Goal: Task Accomplishment & Management: Complete application form

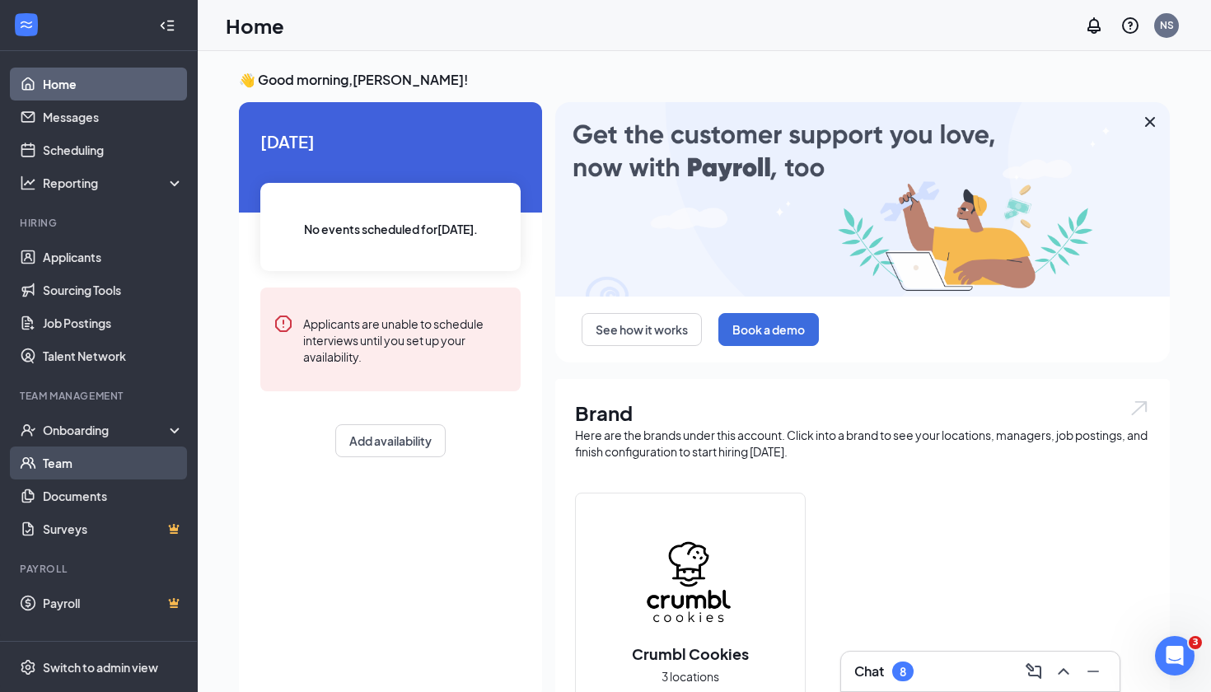
click at [88, 469] on link "Team" at bounding box center [113, 463] width 141 height 33
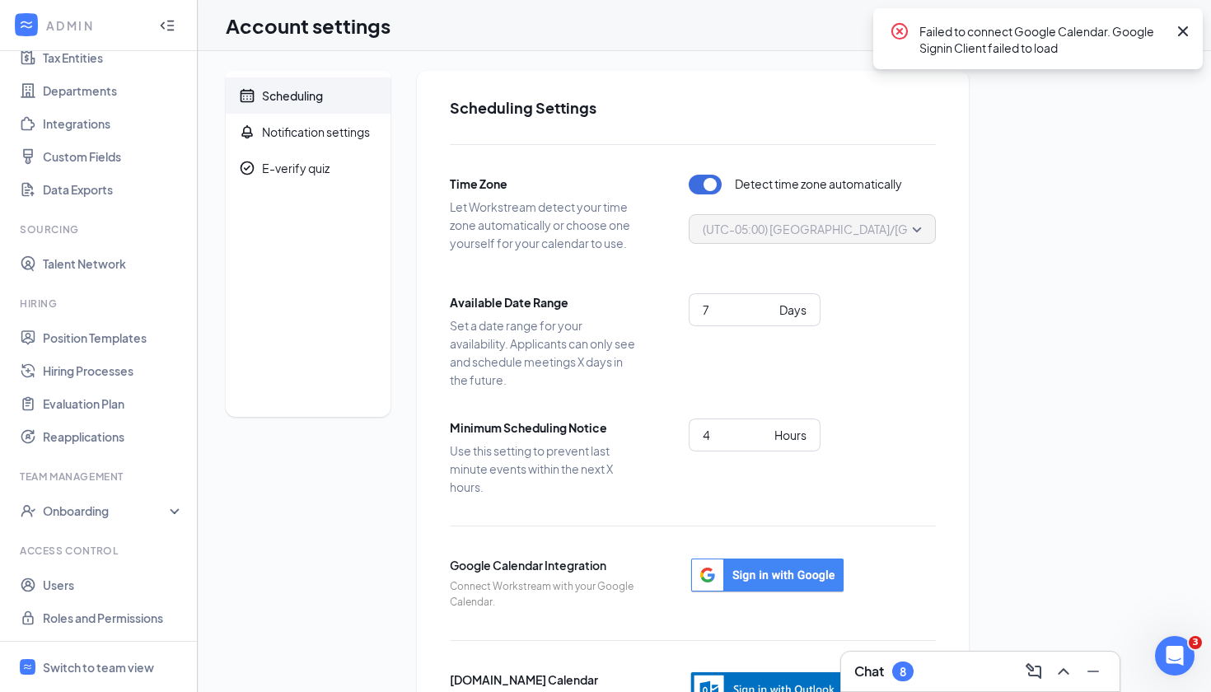
scroll to position [134, 0]
click at [78, 577] on link "Users" at bounding box center [113, 585] width 141 height 33
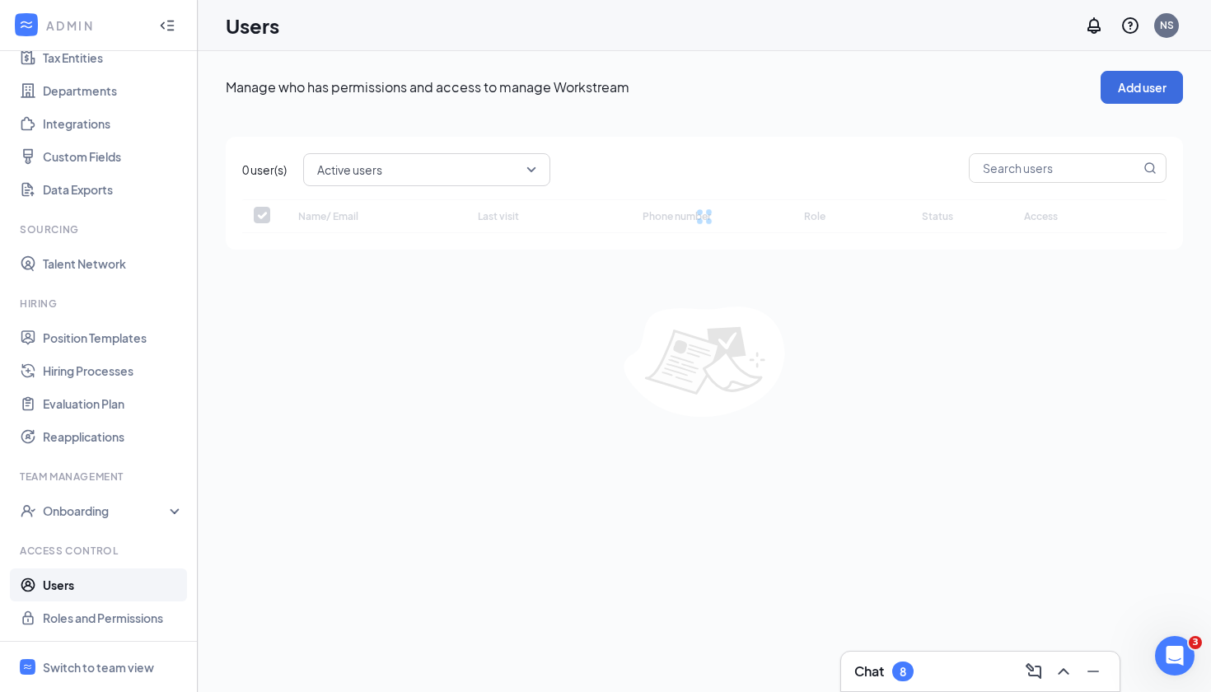
checkbox input "false"
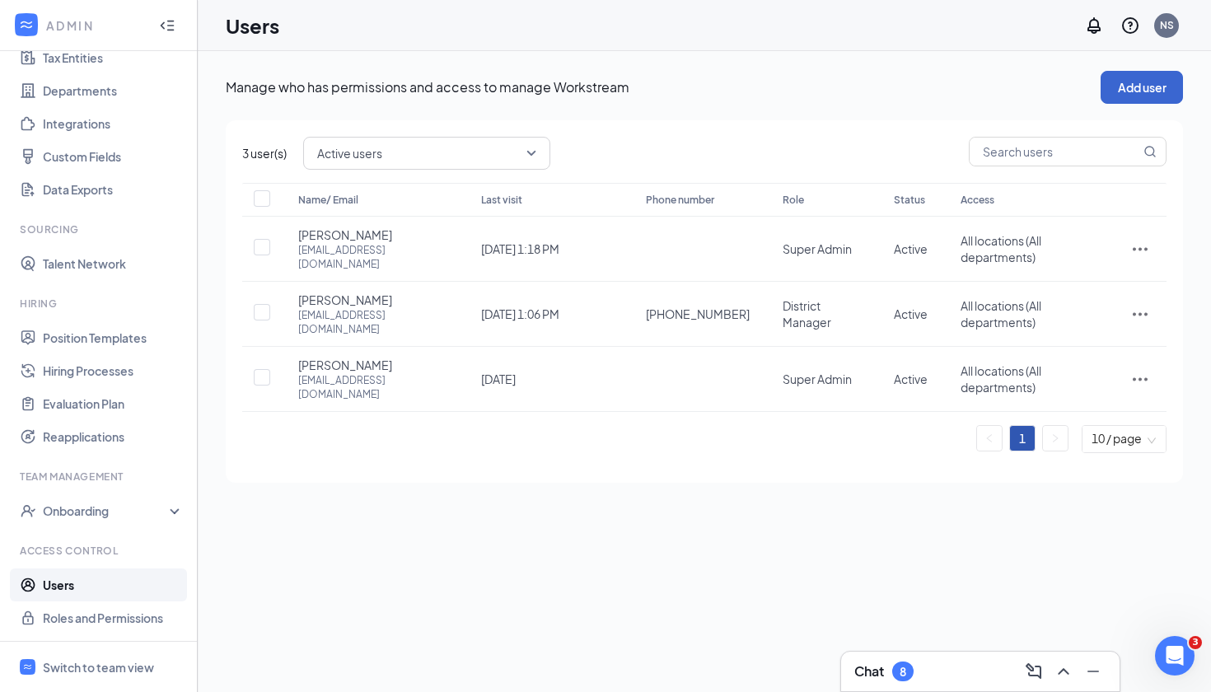
click at [1163, 77] on button "Add user" at bounding box center [1142, 87] width 82 height 33
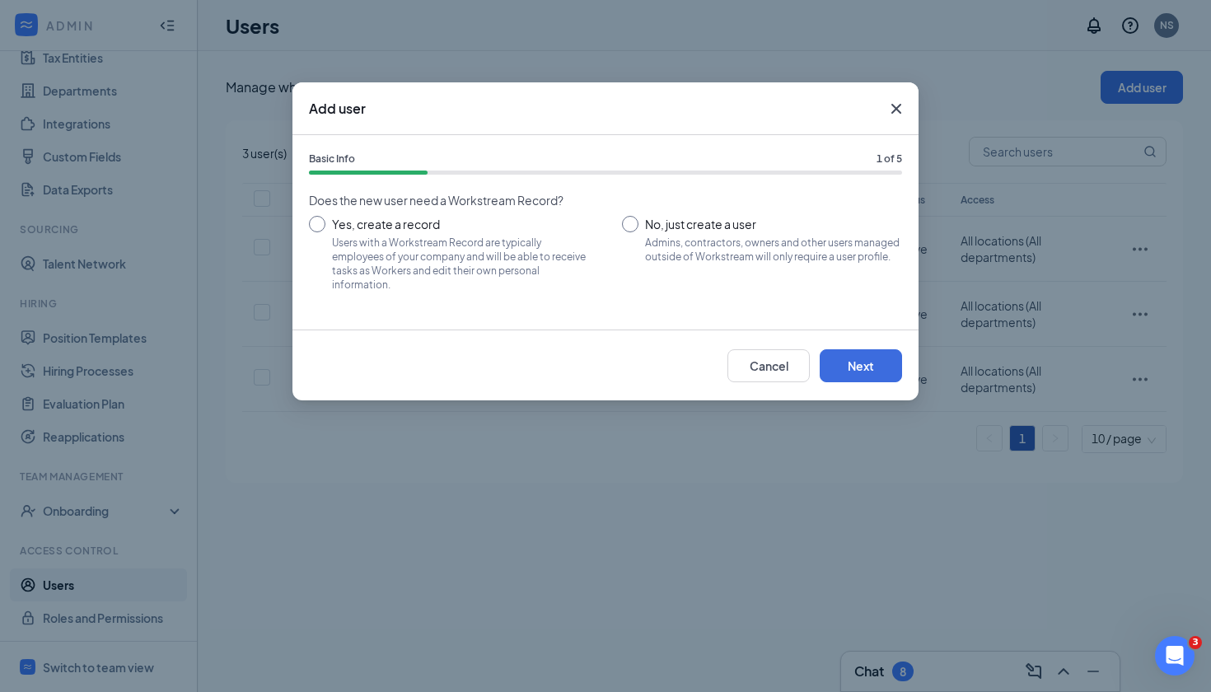
click at [712, 227] on span "No, just create a user" at bounding box center [773, 224] width 257 height 16
click at [712, 227] on input "No, just create a user Admins, contractors, owners and other users managed outs…" at bounding box center [762, 253] width 280 height 74
radio input "true"
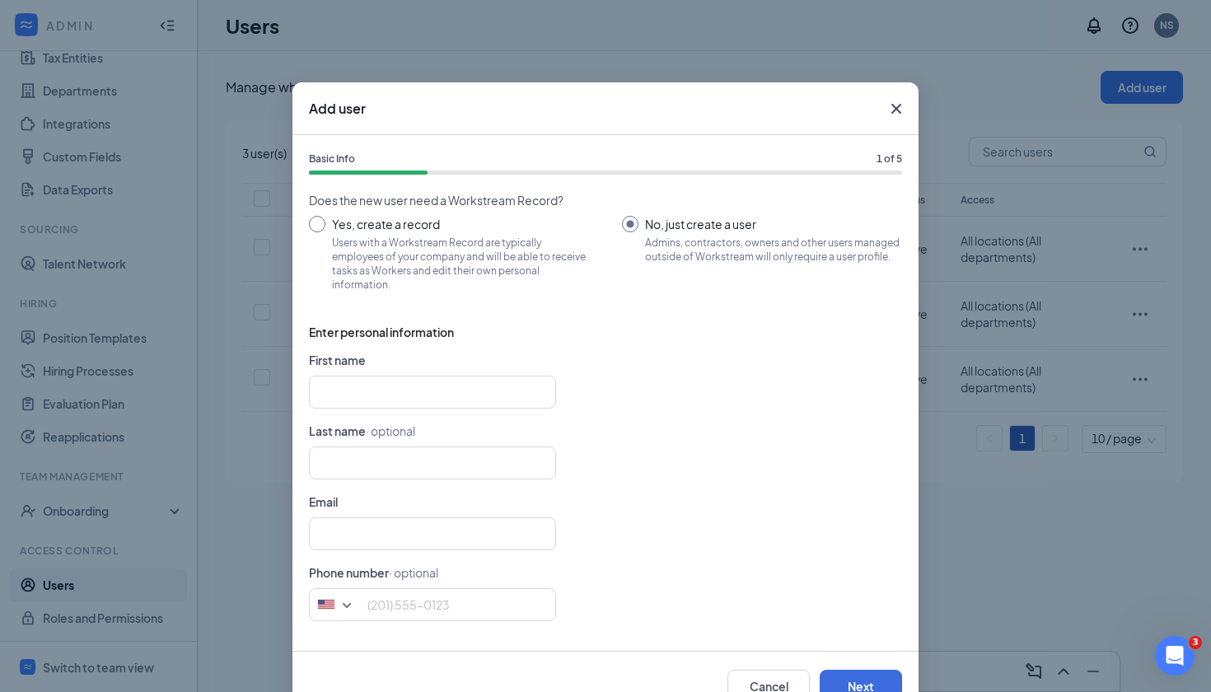
click at [436, 254] on div "Users with a Workstream Record are typically employees of your company and will…" at bounding box center [460, 264] width 257 height 56
click at [436, 254] on input "Yes, create a record Users with a Workstream Record are typically employees of …" at bounding box center [449, 253] width 280 height 74
radio input "true"
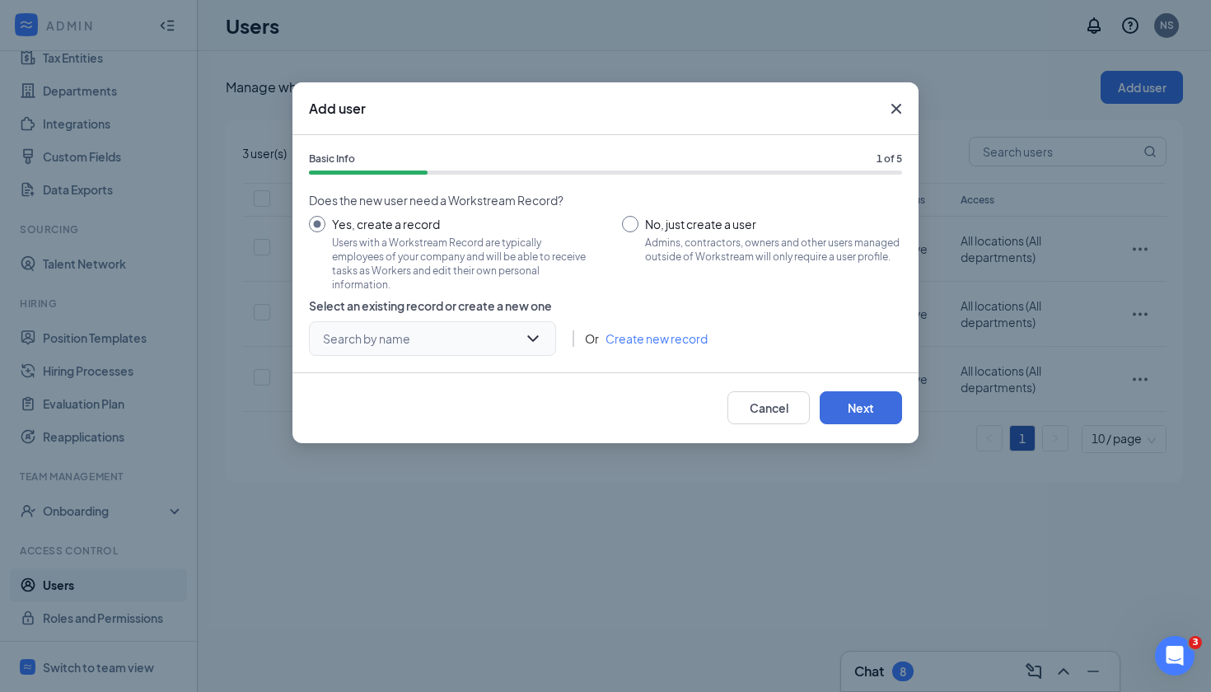
click at [457, 340] on input "search" at bounding box center [427, 338] width 216 height 33
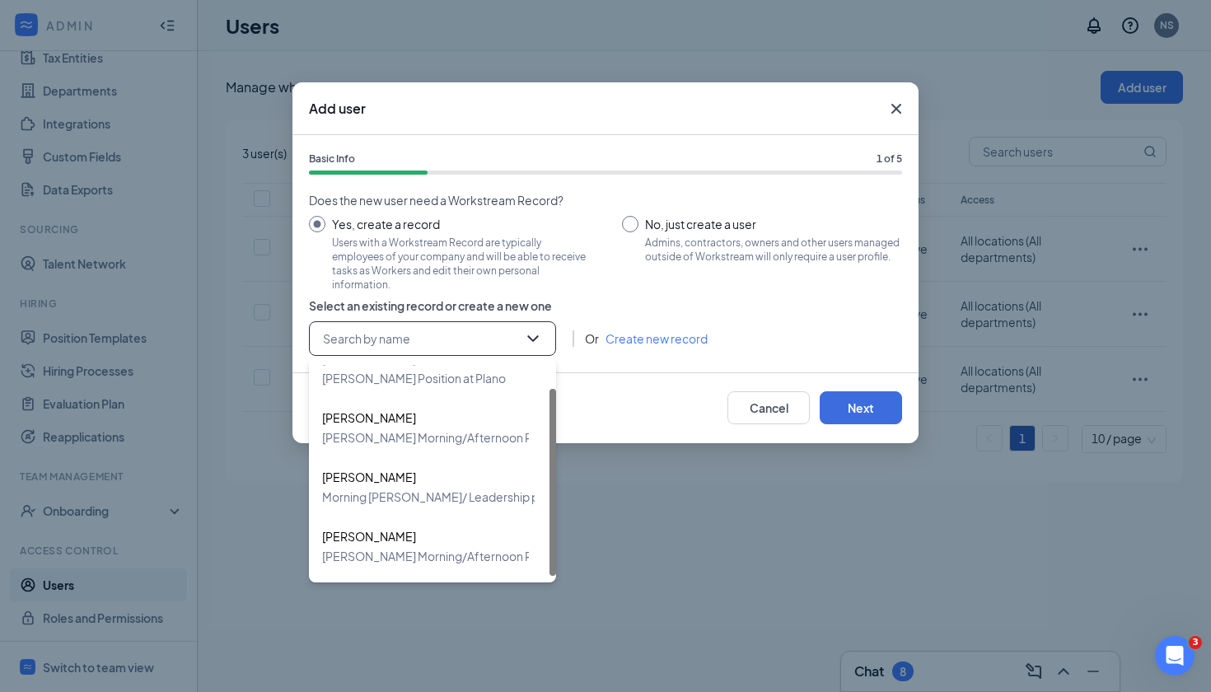
click at [632, 480] on div "Add user Basic Info 1 of 5 Does the new user need a Workstream Record? Yes, cre…" at bounding box center [605, 346] width 1211 height 692
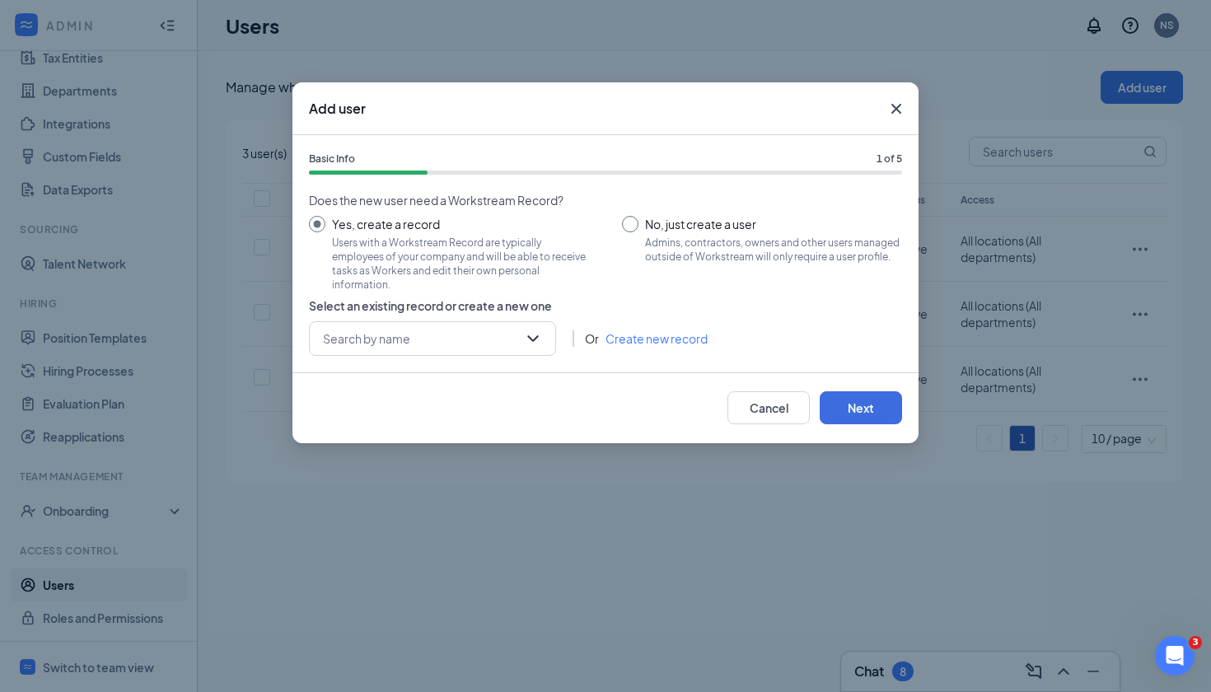
click at [686, 241] on div "Admins, contractors, owners and other users managed outside of Workstream will …" at bounding box center [773, 250] width 257 height 28
click at [686, 241] on input "No, just create a user Admins, contractors, owners and other users managed outs…" at bounding box center [762, 253] width 280 height 74
radio input "true"
radio input "false"
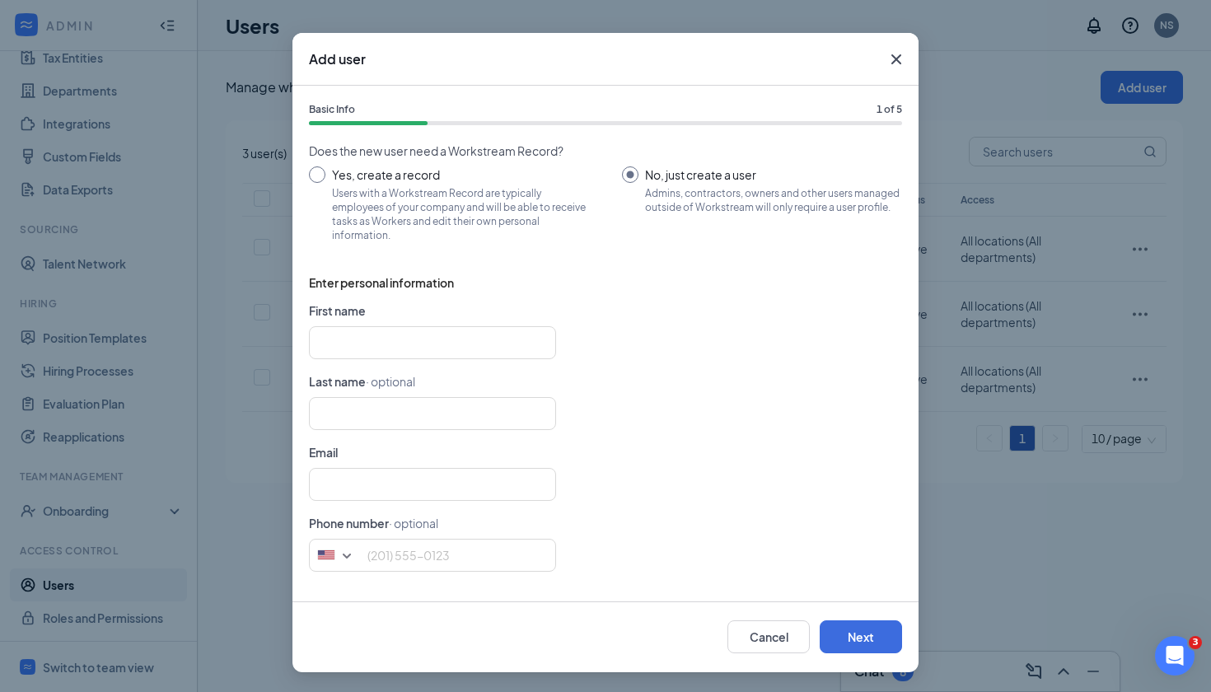
scroll to position [49, 0]
click at [502, 323] on form "First name Last name · optional Email Phone number · optional [GEOGRAPHIC_DATA]…" at bounding box center [605, 443] width 593 height 283
type input "A"
paste input "[PERSON_NAME]"
type input "[PERSON_NAME]"
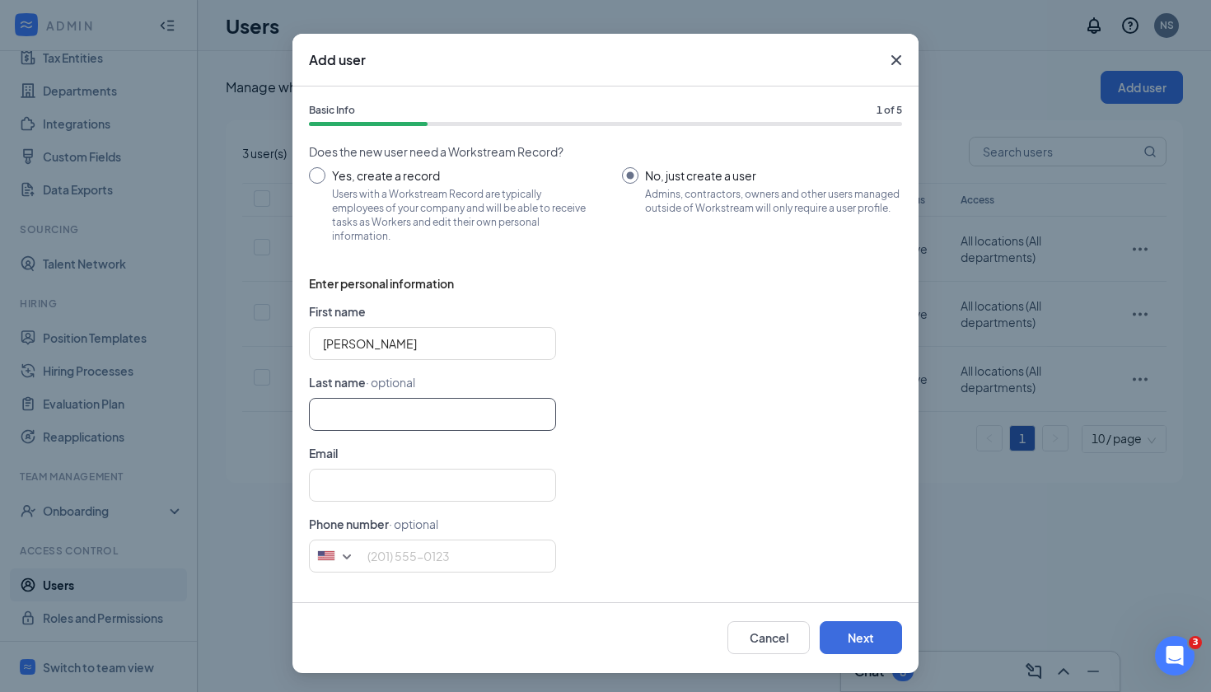
paste input "[PERSON_NAME]"
type input "[PERSON_NAME]"
paste input "[EMAIL_ADDRESS][DOMAIN_NAME]"
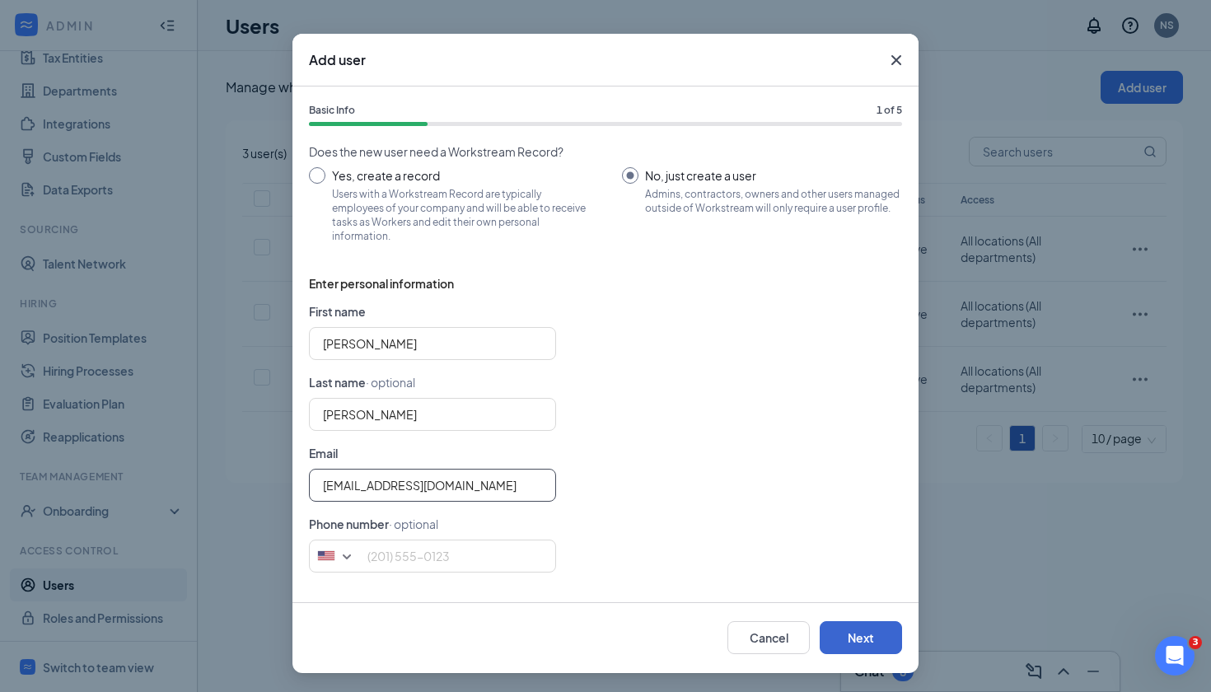
type input "[EMAIL_ADDRESS][DOMAIN_NAME]"
click at [837, 630] on button "Next" at bounding box center [861, 637] width 82 height 33
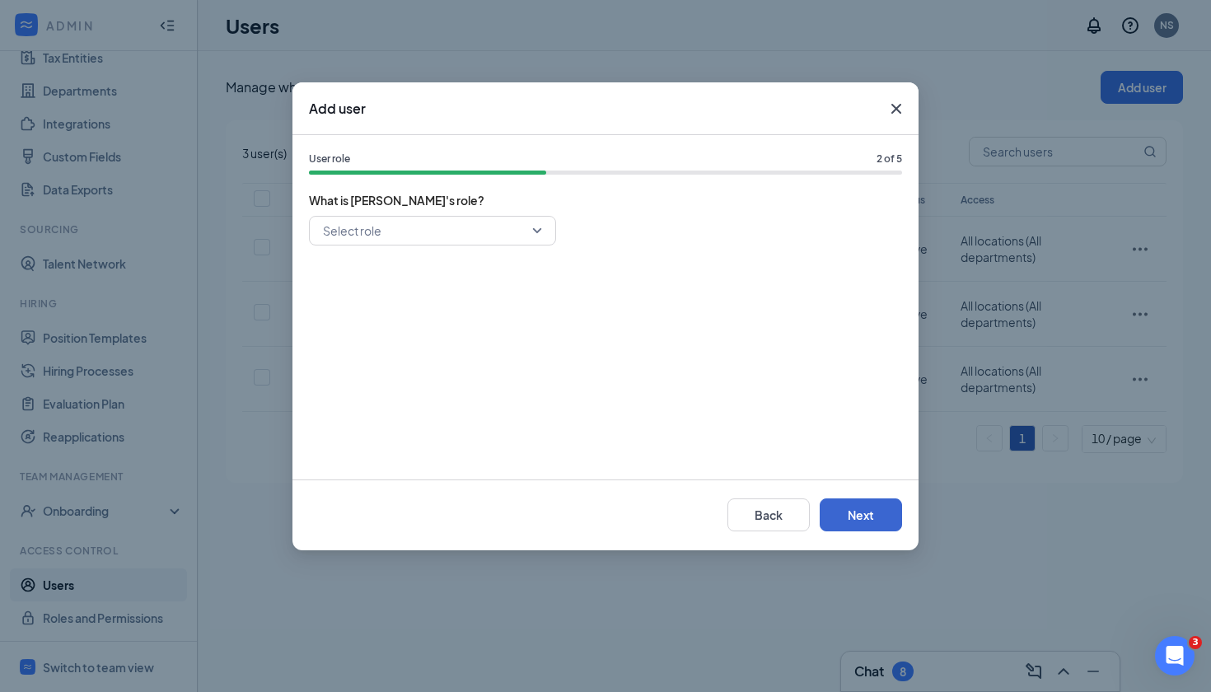
scroll to position [0, 0]
click at [486, 217] on input "search" at bounding box center [427, 231] width 216 height 28
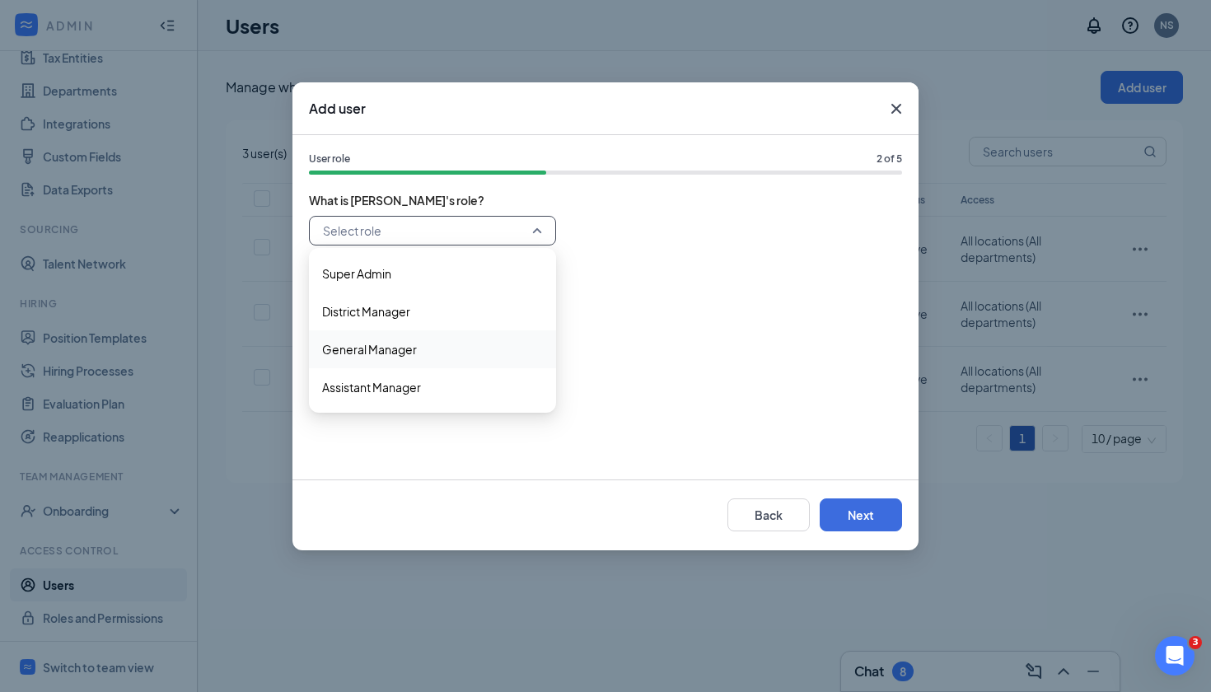
click at [445, 341] on span "General Manager" at bounding box center [432, 349] width 221 height 18
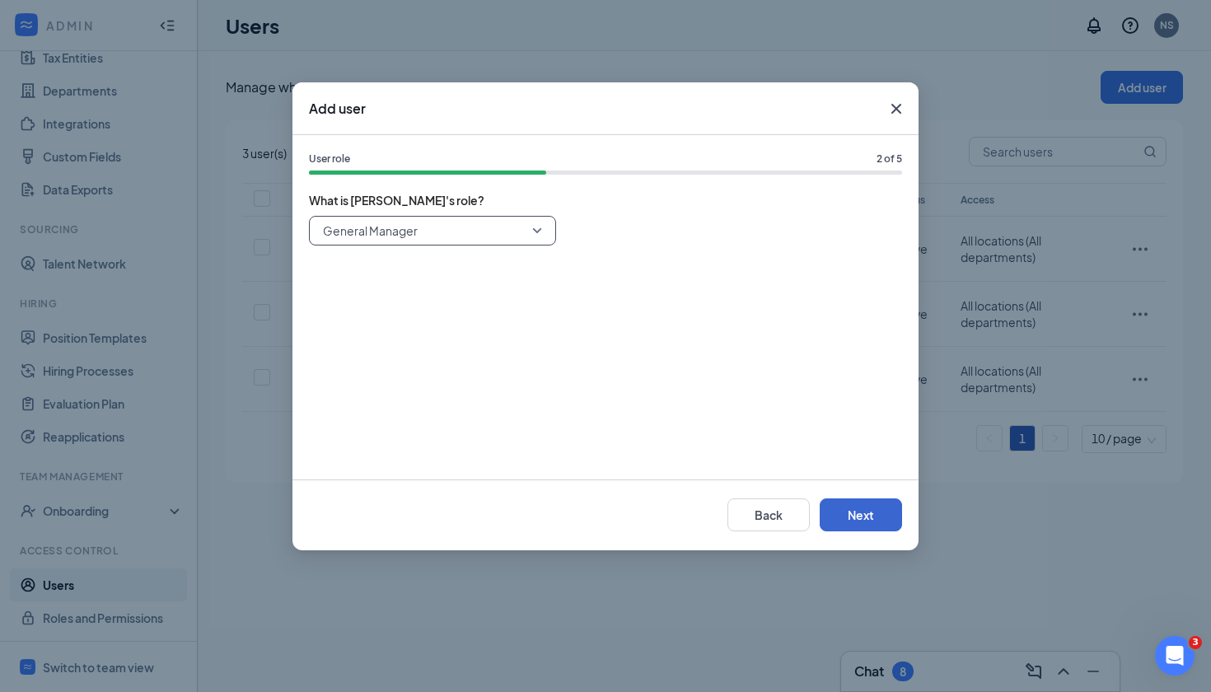
click at [837, 510] on button "Next" at bounding box center [861, 515] width 82 height 33
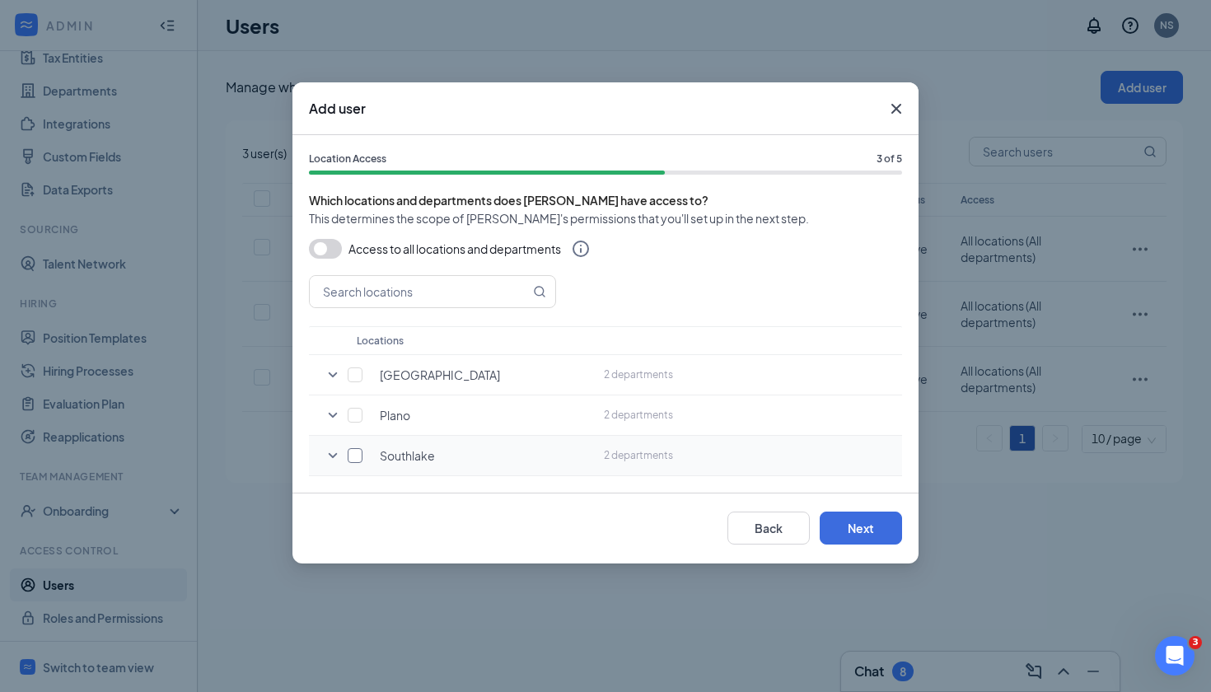
click at [356, 460] on input "checkbox" at bounding box center [355, 455] width 15 height 15
checkbox input "true"
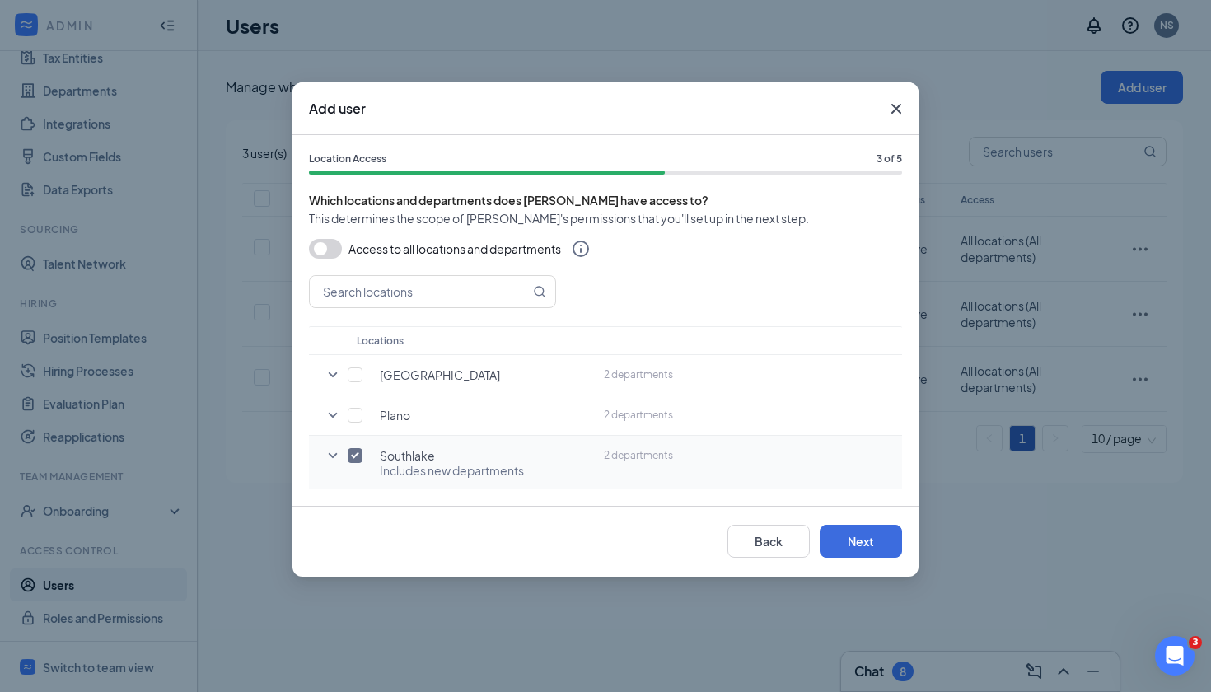
click at [330, 457] on icon "SmallChevronDown" at bounding box center [333, 456] width 20 height 20
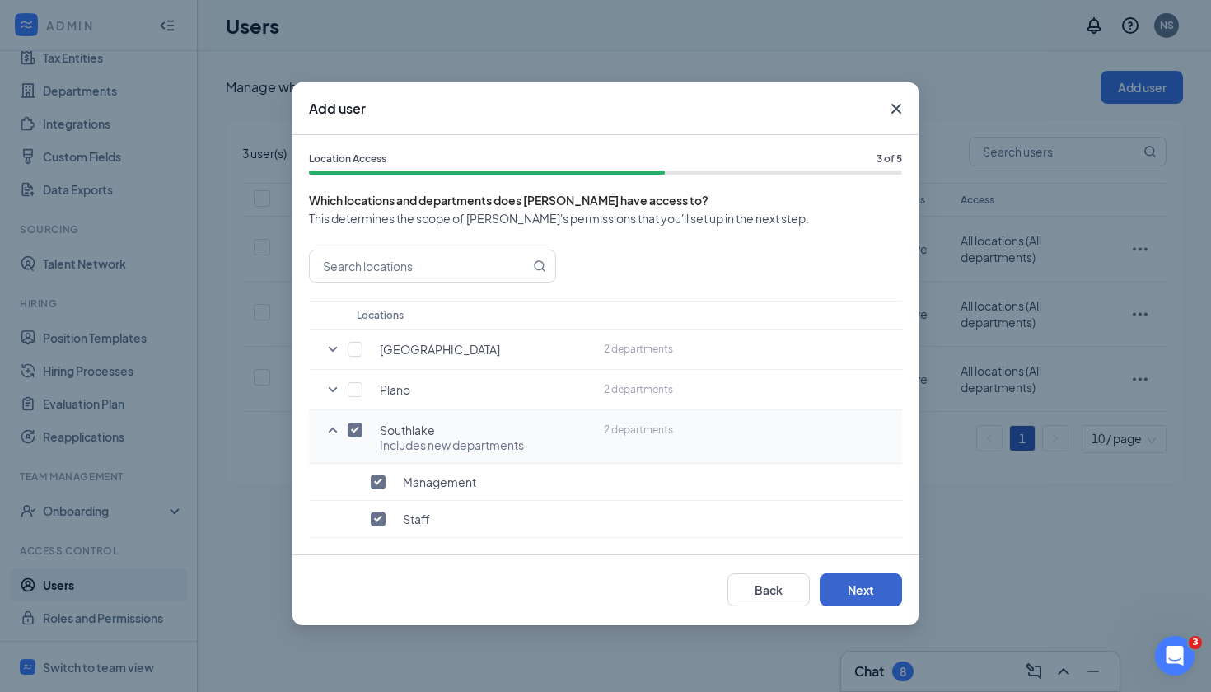
scroll to position [26, 0]
click at [874, 588] on button "Next" at bounding box center [861, 590] width 82 height 33
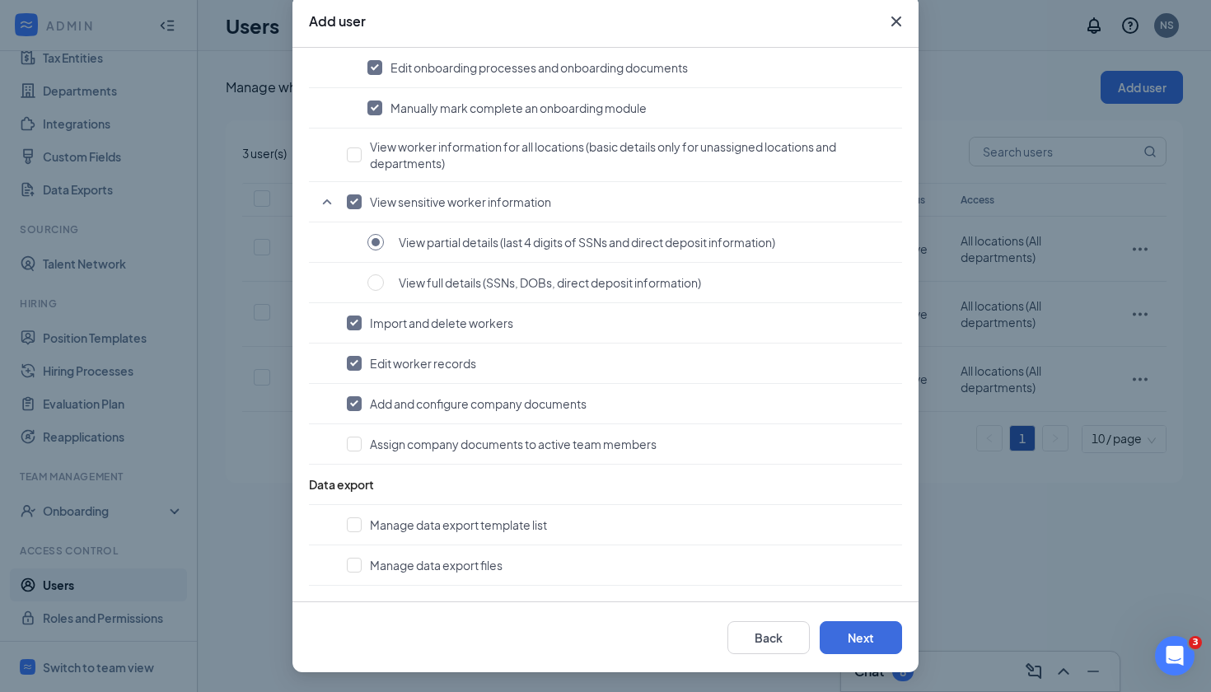
scroll to position [87, 0]
click at [854, 650] on button "Next" at bounding box center [861, 637] width 82 height 33
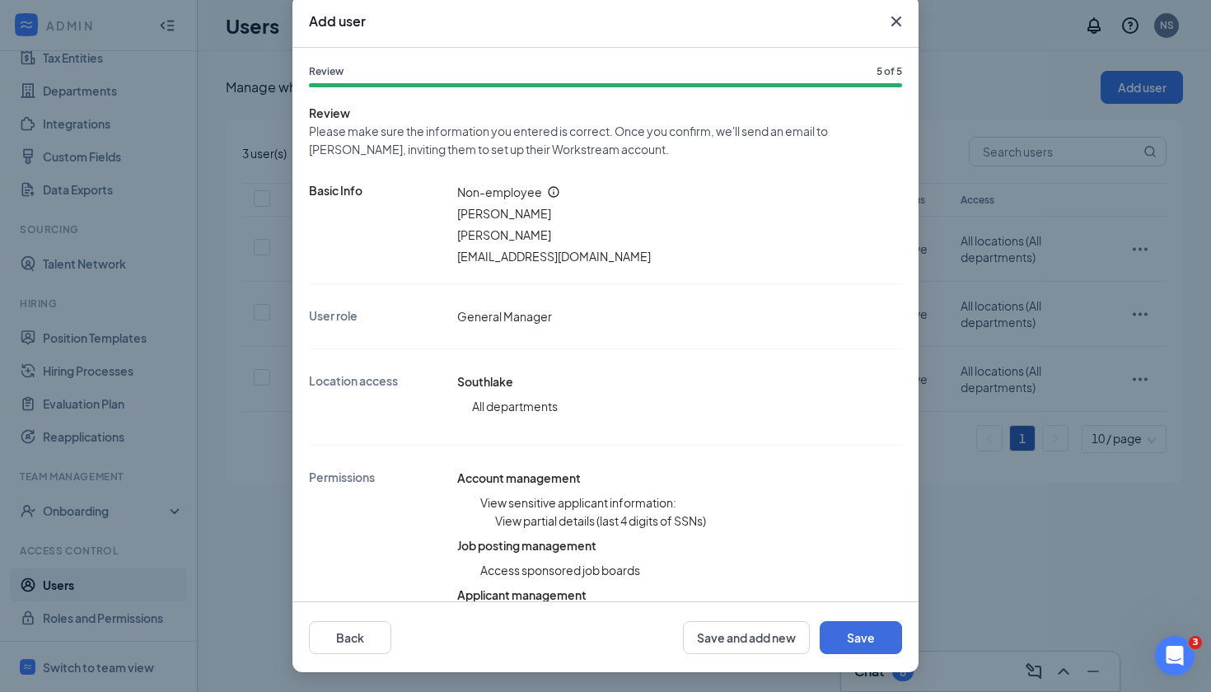
scroll to position [0, 0]
click at [841, 625] on button "Save" at bounding box center [861, 637] width 82 height 33
